Goal: Communication & Community: Participate in discussion

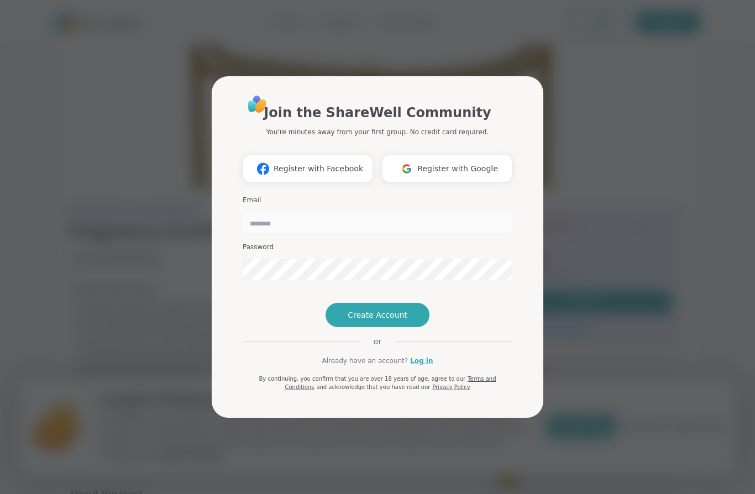
click at [323, 212] on input "email" at bounding box center [378, 223] width 270 height 22
type input "**********"
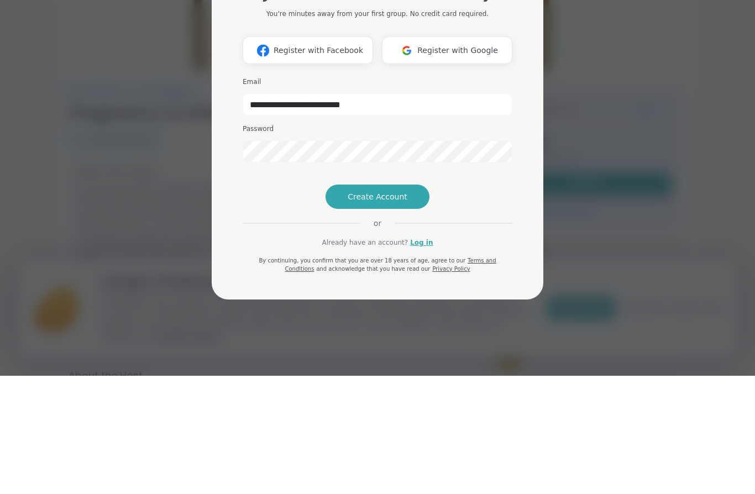
scroll to position [118, 0]
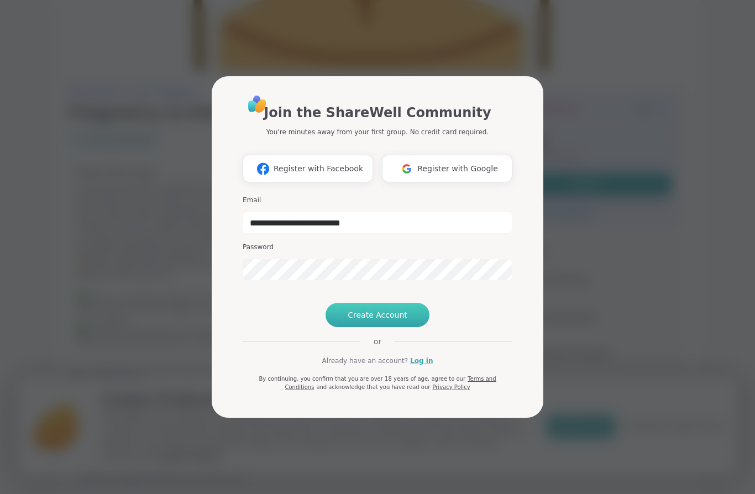
click at [359, 321] on span "Create Account" at bounding box center [378, 315] width 60 height 11
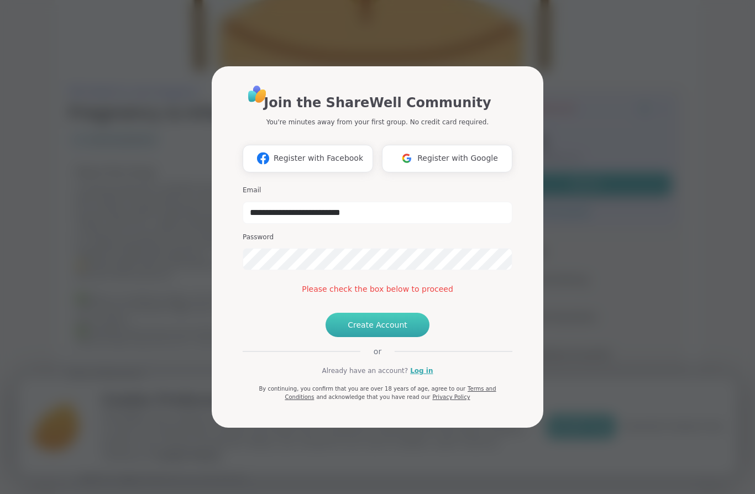
click at [377, 331] on span "Create Account" at bounding box center [378, 325] width 60 height 11
click at [379, 337] on button "Create Account" at bounding box center [378, 325] width 104 height 24
click at [423, 376] on link "Log in" at bounding box center [421, 371] width 23 height 10
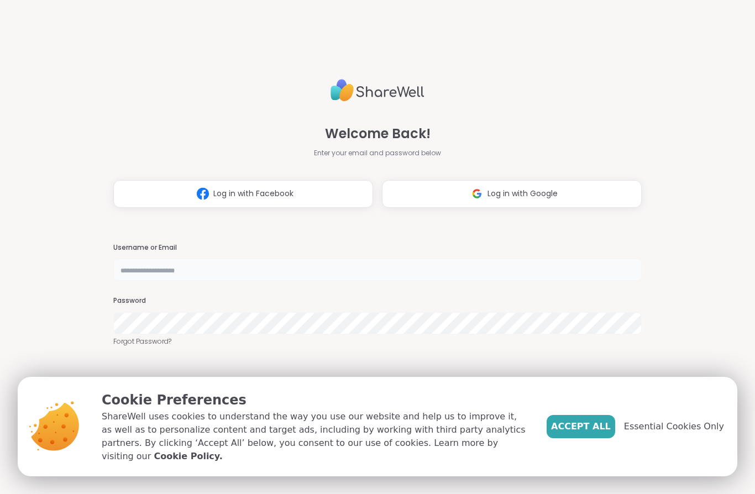
click at [548, 270] on input "text" at bounding box center [377, 270] width 529 height 22
type input "**********"
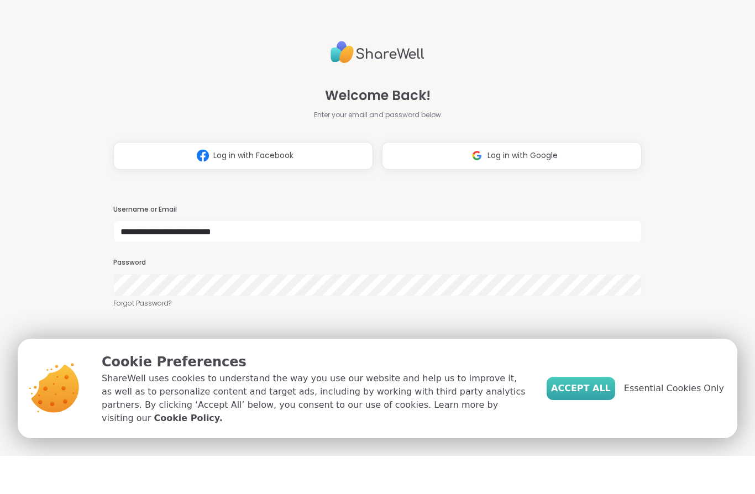
click at [606, 420] on span "Accept All" at bounding box center [581, 426] width 60 height 13
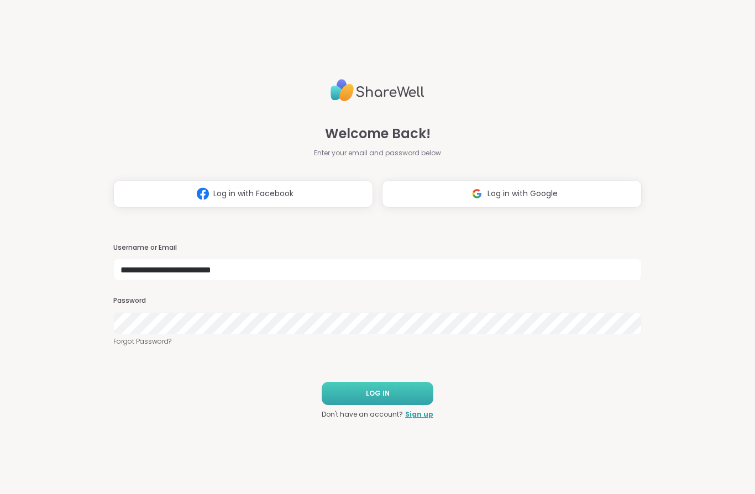
click at [393, 391] on button "LOG IN" at bounding box center [378, 393] width 112 height 23
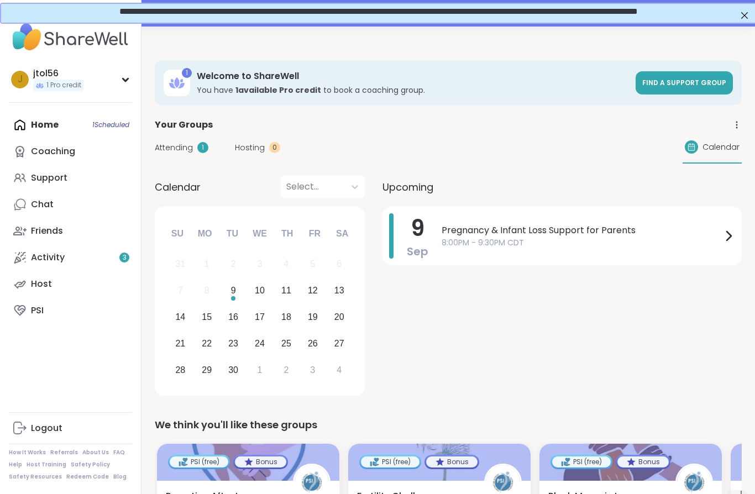
click at [114, 122] on div "Home 1 Scheduled Coaching Support Chat Friends Activity 3 Host PSI" at bounding box center [70, 218] width 123 height 212
click at [45, 117] on div "Home 1 Scheduled Coaching Support Chat Friends Activity 3 Host PSI" at bounding box center [70, 218] width 123 height 212
click at [45, 123] on div "Home 1 Scheduled Coaching Support Chat Friends Activity 3 Host PSI" at bounding box center [70, 218] width 123 height 212
click at [124, 121] on div "Home 1 Scheduled Coaching Support Chat Friends Activity 3 Host PSI" at bounding box center [70, 218] width 123 height 212
click at [713, 235] on span "Pregnancy & Infant Loss Support for Parents" at bounding box center [582, 230] width 280 height 13
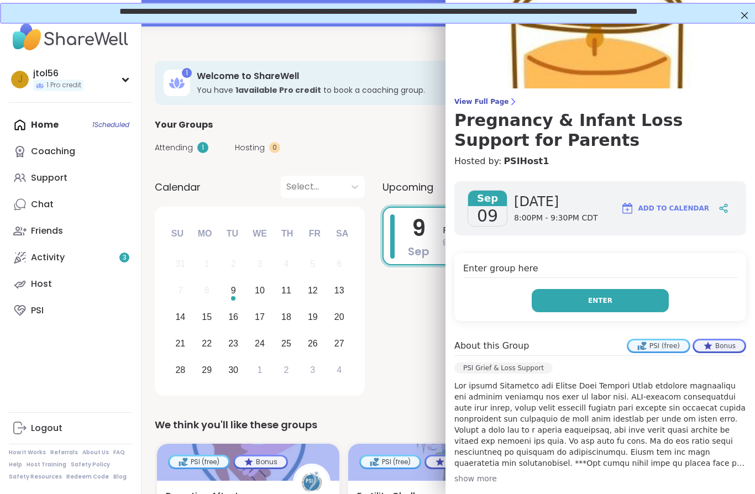
click at [650, 307] on button "Enter" at bounding box center [600, 300] width 137 height 23
click at [624, 302] on button "Enter" at bounding box center [600, 300] width 137 height 23
